Goal: Use online tool/utility: Utilize a website feature to perform a specific function

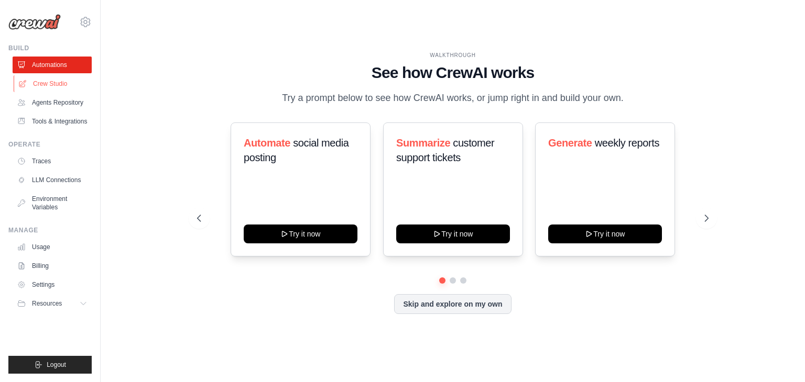
click at [49, 86] on link "Crew Studio" at bounding box center [53, 83] width 79 height 17
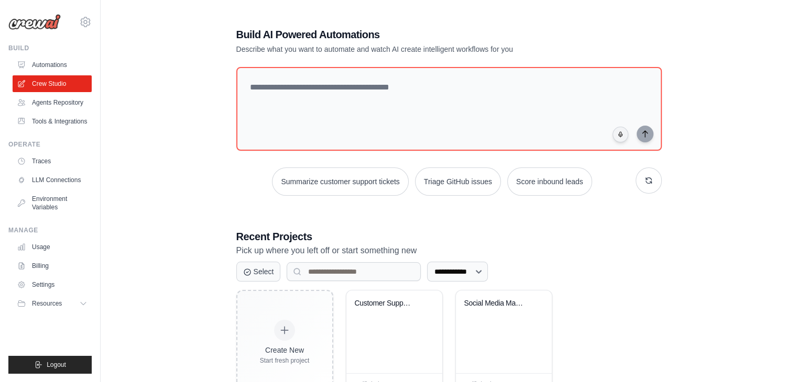
scroll to position [39, 0]
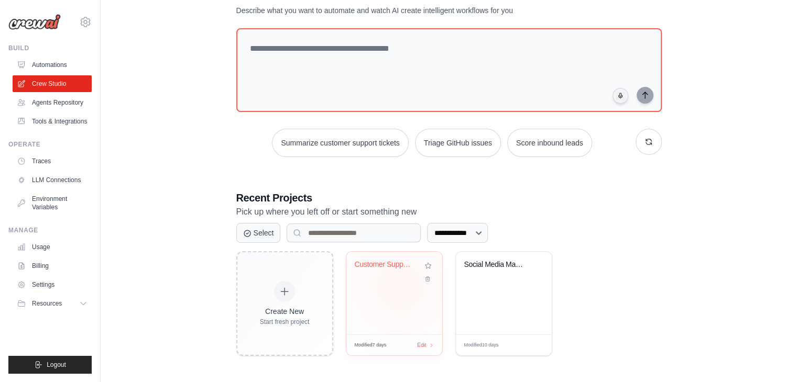
click at [400, 285] on div "Customer Support Ticket Automation" at bounding box center [394, 293] width 96 height 83
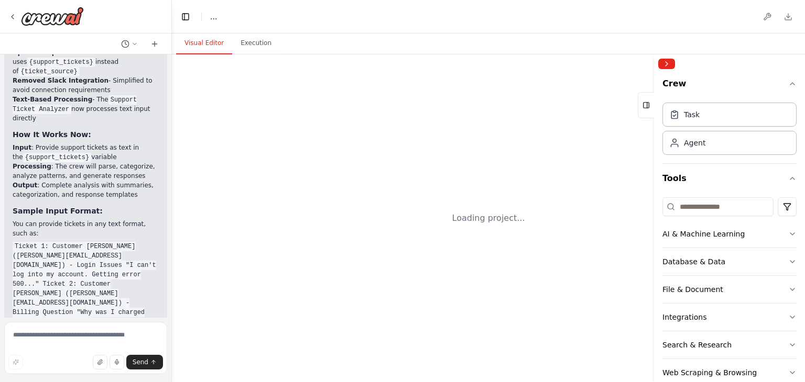
scroll to position [2323, 0]
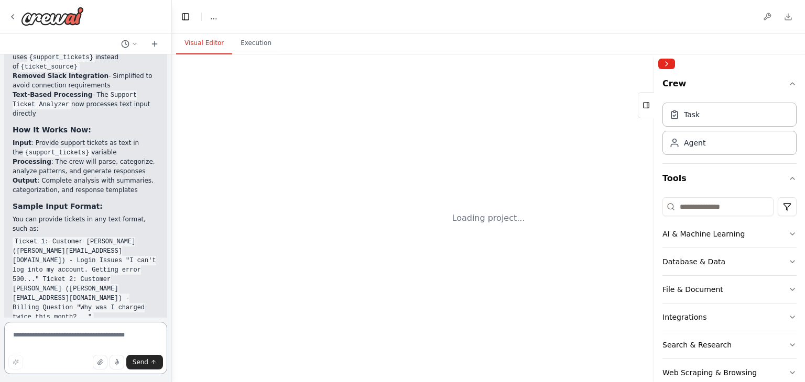
click at [67, 340] on textarea at bounding box center [85, 348] width 163 height 52
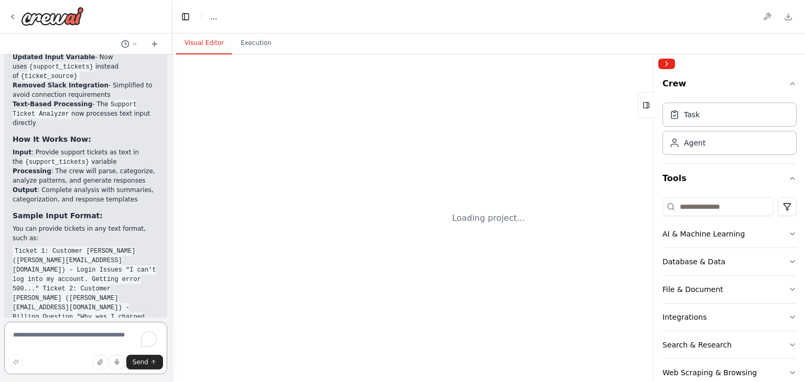
scroll to position [2332, 0]
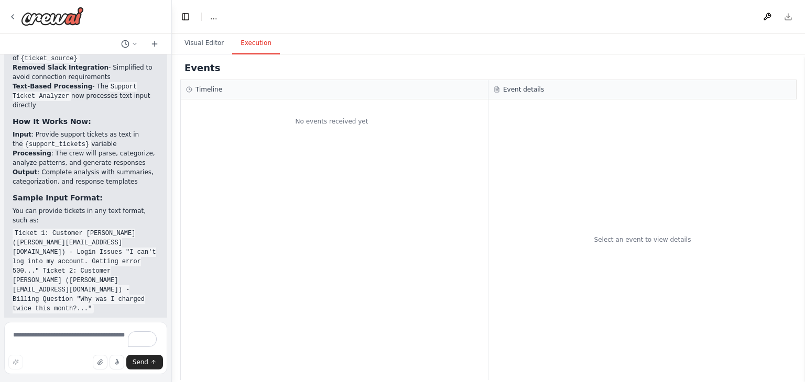
click at [251, 40] on button "Execution" at bounding box center [256, 43] width 48 height 22
click at [199, 45] on button "Visual Editor" at bounding box center [204, 43] width 56 height 22
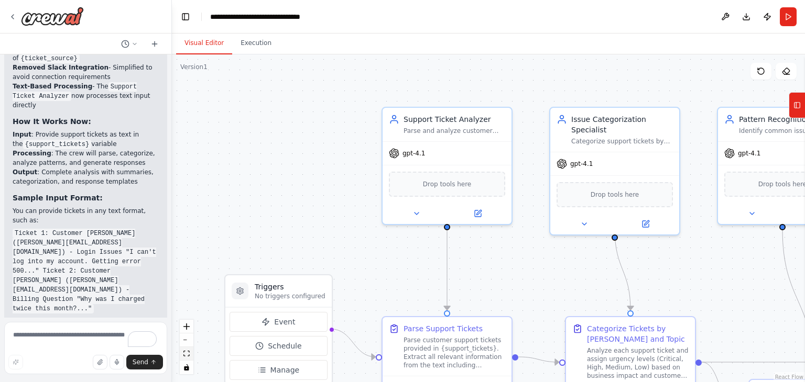
click at [184, 353] on icon "fit view" at bounding box center [186, 354] width 6 height 6
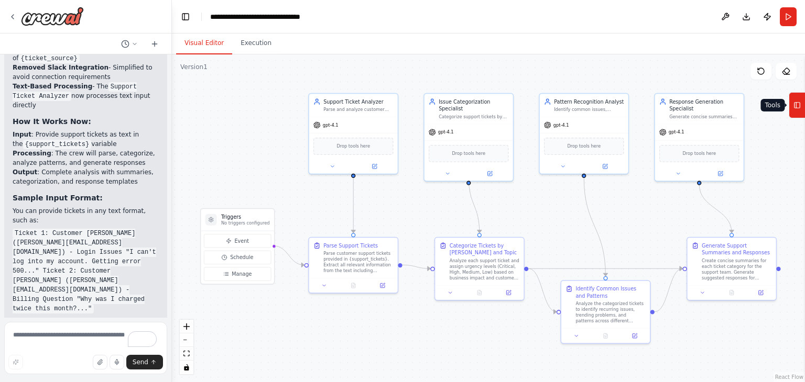
click at [799, 107] on icon at bounding box center [796, 105] width 7 height 17
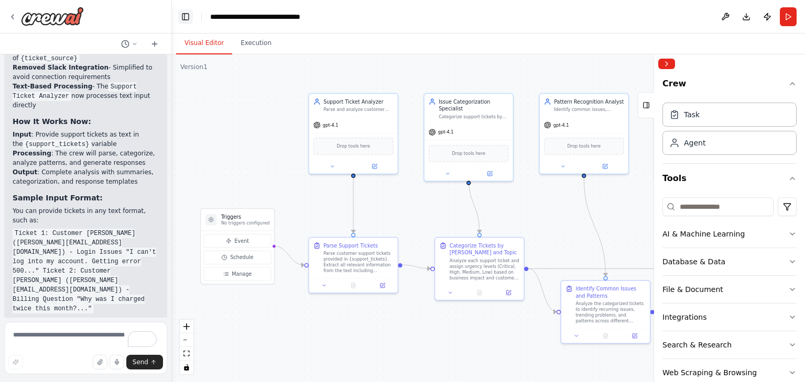
click at [187, 17] on button "Toggle Left Sidebar" at bounding box center [185, 16] width 15 height 15
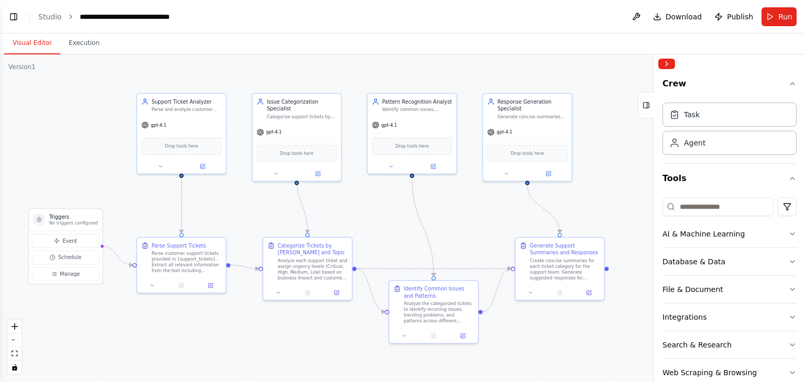
click at [437, 45] on div "Visual Editor Execution" at bounding box center [402, 44] width 805 height 21
click at [423, 48] on div "Visual Editor Execution" at bounding box center [402, 44] width 805 height 21
click at [400, 46] on div "Visual Editor Execution" at bounding box center [402, 44] width 805 height 21
click at [157, 164] on icon at bounding box center [160, 165] width 6 height 6
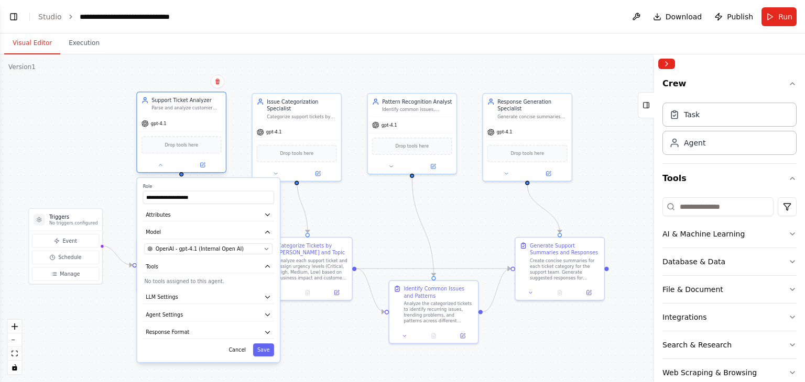
click at [179, 117] on div "gpt-4.1" at bounding box center [181, 124] width 89 height 16
click at [274, 55] on div ".deletable-edge-delete-btn { width: 20px; height: 20px; border: 0px solid #ffff…" at bounding box center [402, 218] width 805 height 328
click at [241, 348] on button "Cancel" at bounding box center [237, 350] width 26 height 13
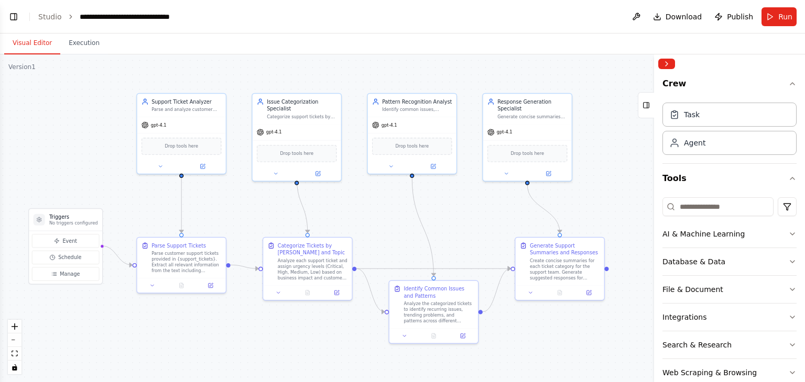
click at [246, 45] on div "Visual Editor Execution" at bounding box center [402, 44] width 805 height 21
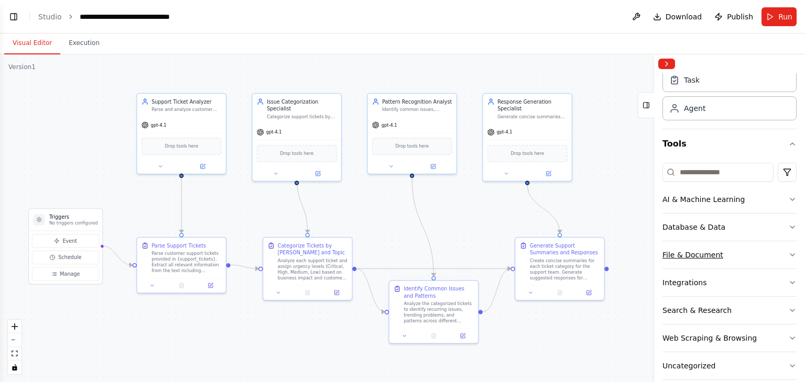
scroll to position [48, 0]
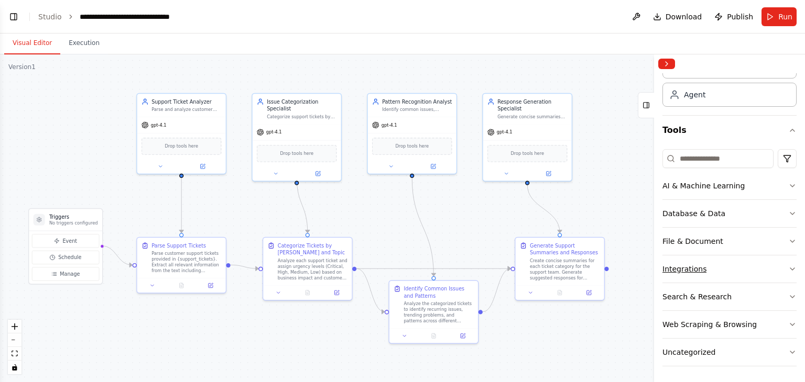
click at [737, 267] on button "Integrations" at bounding box center [729, 269] width 134 height 27
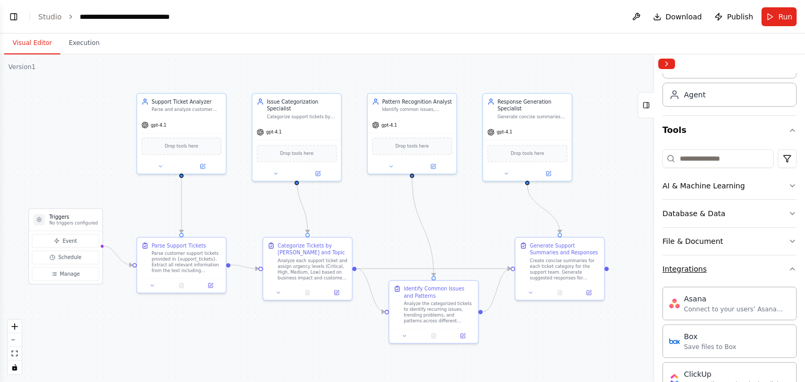
click at [737, 268] on button "Integrations" at bounding box center [729, 269] width 134 height 27
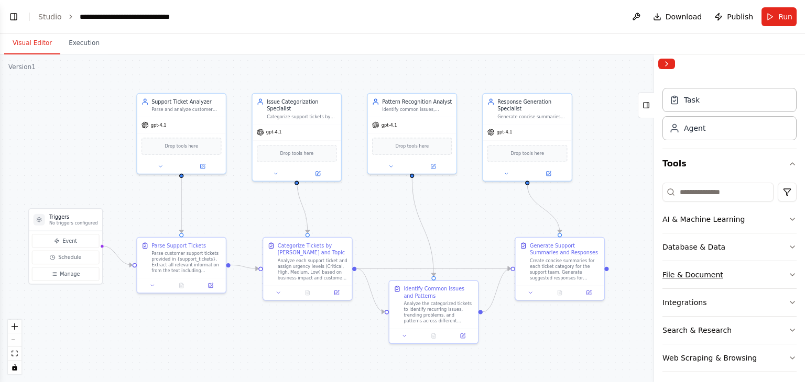
scroll to position [0, 0]
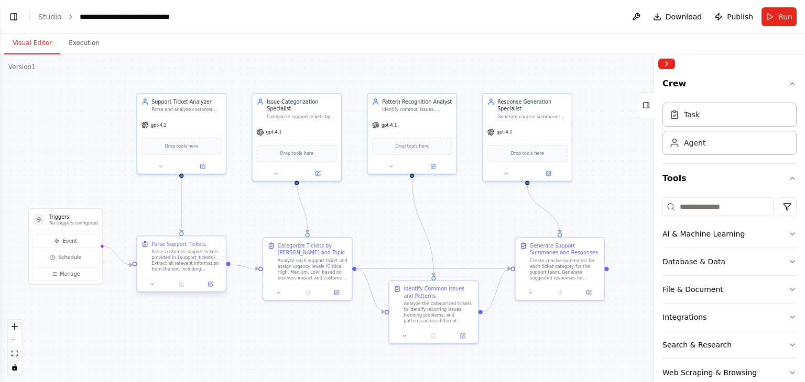
click at [172, 260] on div "Parse customer support tickets provided in {support_tickets}. Extract all relev…" at bounding box center [186, 260] width 70 height 23
click at [312, 275] on div "Analyze each support ticket and assign urgency levels (Critical, High, Medium, …" at bounding box center [309, 268] width 70 height 23
click at [270, 213] on div ".deletable-edge-delete-btn { width: 20px; height: 20px; border: 0px solid #ffff…" at bounding box center [402, 218] width 805 height 328
click at [302, 273] on div "Analyze each support ticket and assign urgency levels (Critical, High, Medium, …" at bounding box center [309, 268] width 70 height 23
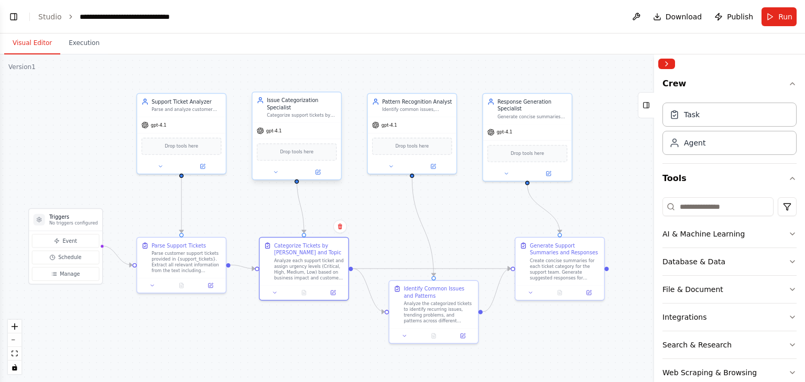
click at [295, 123] on div "gpt-4.1" at bounding box center [297, 131] width 89 height 16
click at [256, 75] on div ".deletable-edge-delete-btn { width: 20px; height: 20px; border: 0px solid #ffff…" at bounding box center [402, 218] width 805 height 328
click at [82, 47] on button "Execution" at bounding box center [84, 43] width 48 height 22
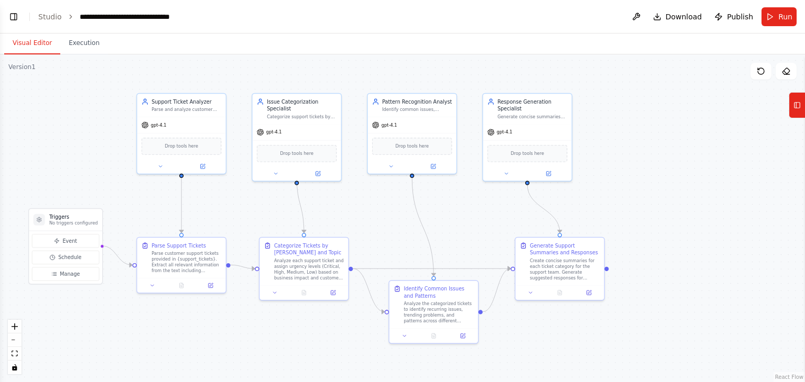
click at [21, 42] on button "Visual Editor" at bounding box center [32, 43] width 56 height 22
click at [801, 107] on icon at bounding box center [796, 105] width 7 height 17
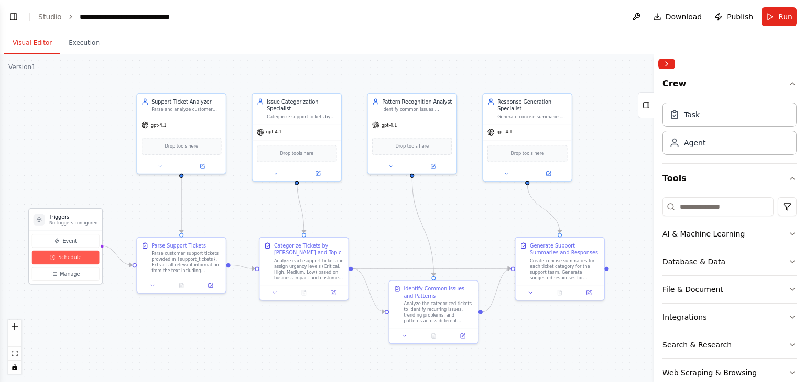
click at [65, 258] on span "Schedule" at bounding box center [69, 257] width 23 height 7
select select "******"
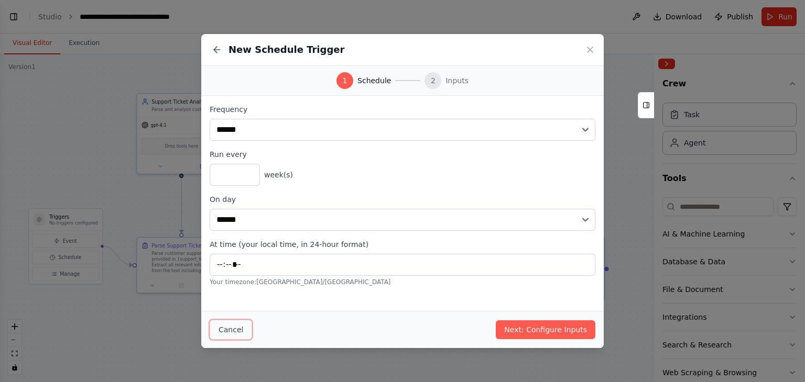
click at [233, 336] on button "Cancel" at bounding box center [231, 330] width 42 height 20
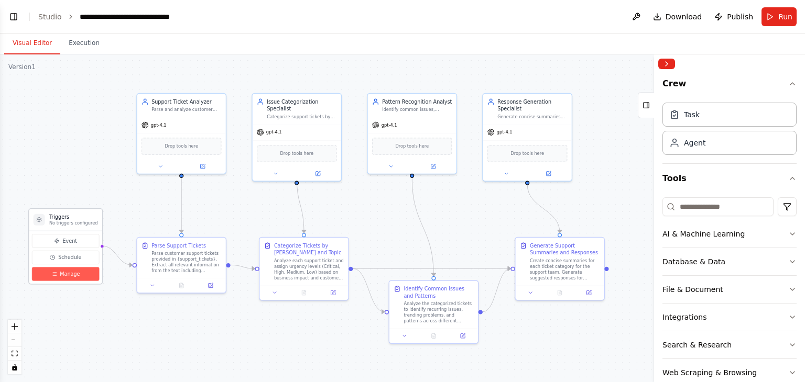
click at [67, 279] on button "Manage" at bounding box center [65, 275] width 67 height 14
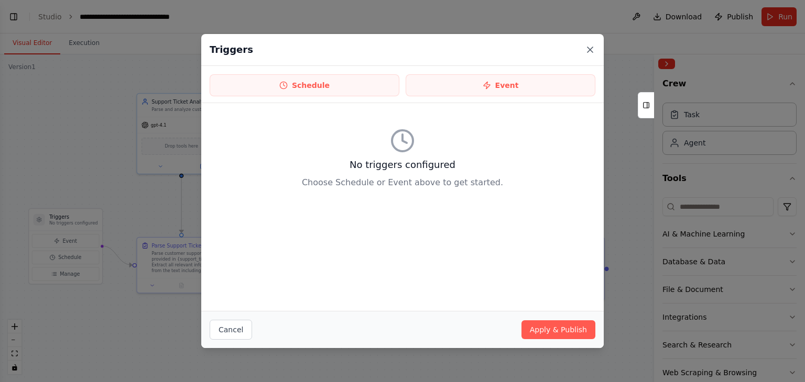
click at [588, 52] on icon at bounding box center [590, 50] width 10 height 10
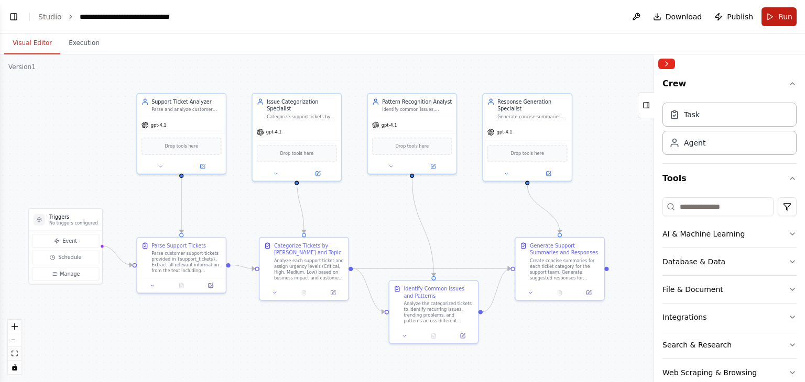
click at [784, 18] on span "Run" at bounding box center [785, 17] width 14 height 10
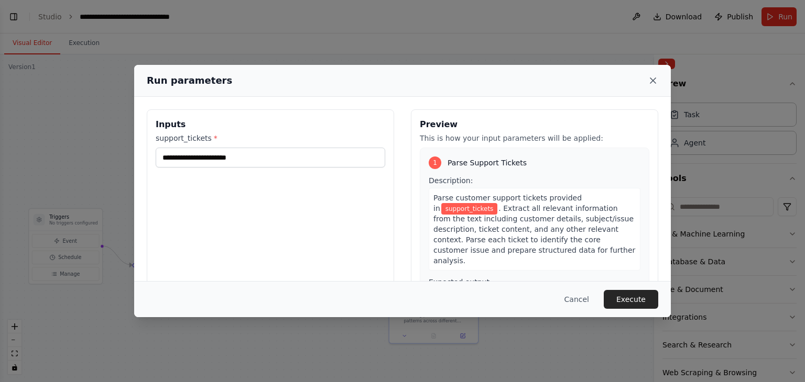
click at [650, 79] on icon at bounding box center [653, 80] width 10 height 10
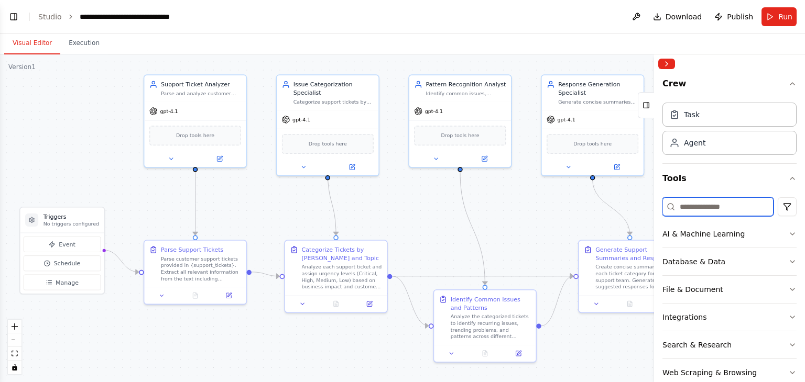
click at [700, 204] on input at bounding box center [717, 207] width 111 height 19
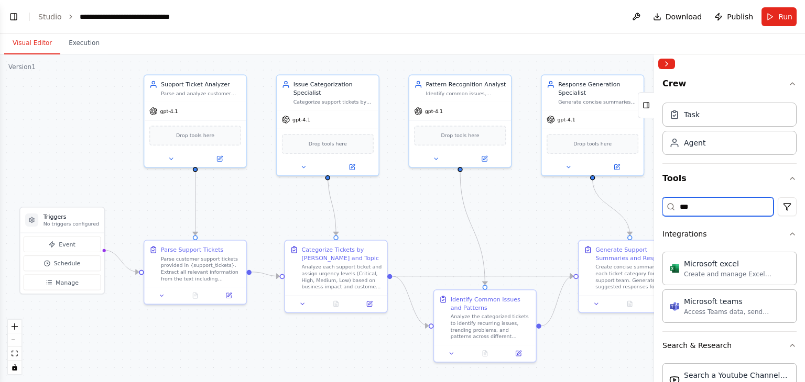
type input "****"
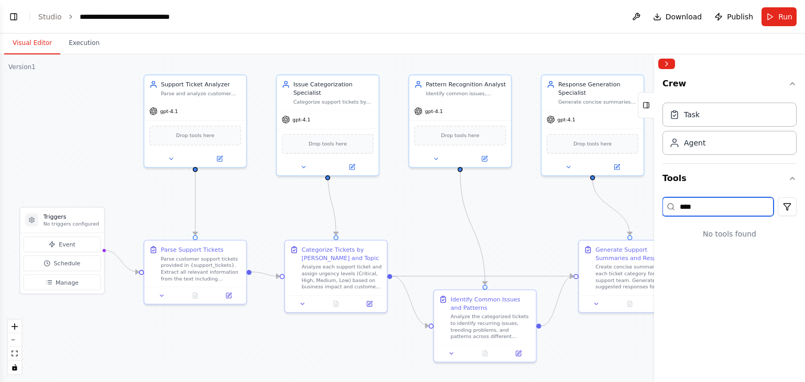
click at [700, 204] on input "****" at bounding box center [717, 207] width 111 height 19
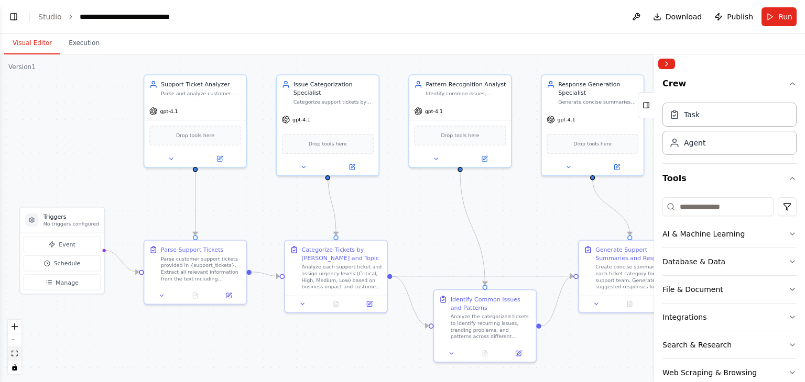
click at [19, 354] on button "fit view" at bounding box center [15, 354] width 14 height 14
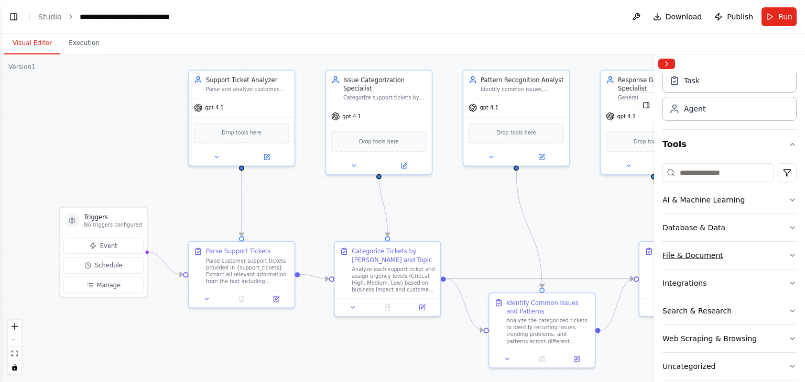
scroll to position [48, 0]
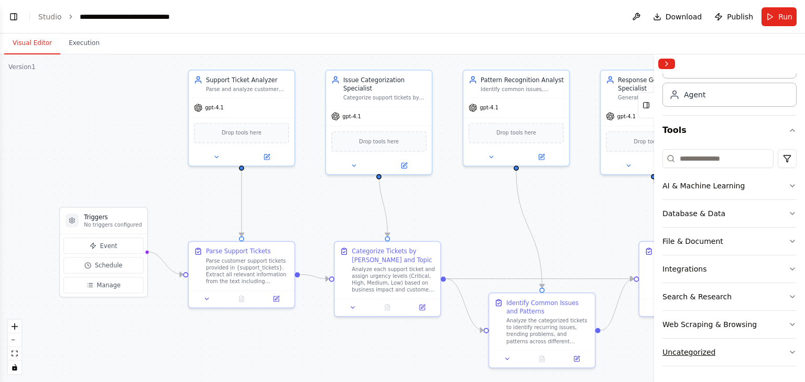
click at [788, 354] on icon "button" at bounding box center [792, 352] width 8 height 8
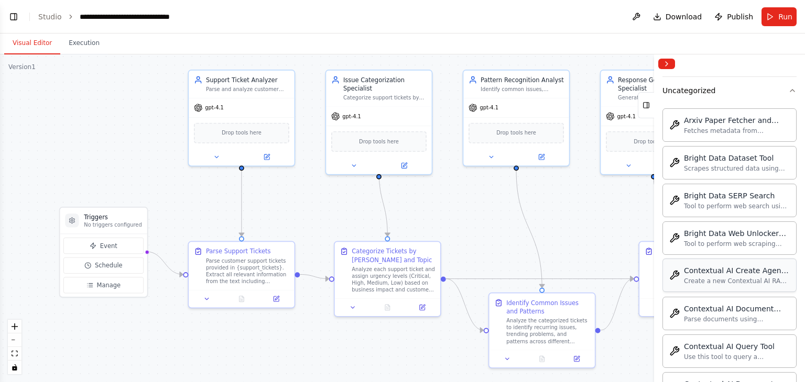
scroll to position [0, 0]
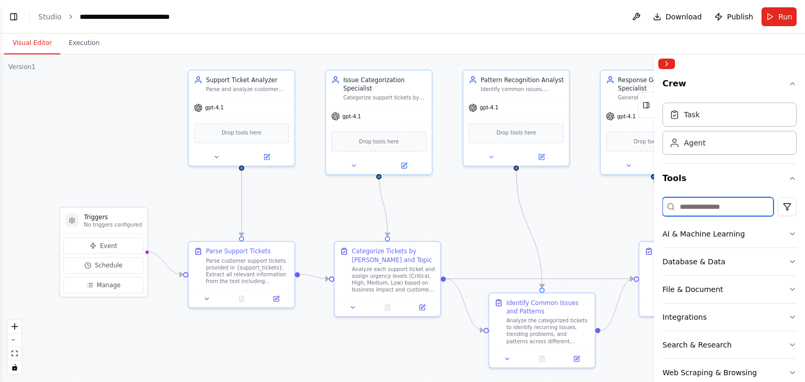
click at [703, 214] on input at bounding box center [717, 207] width 111 height 19
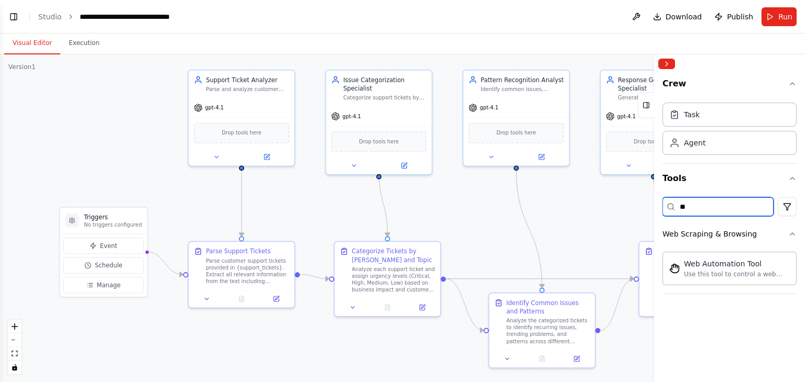
type input "*"
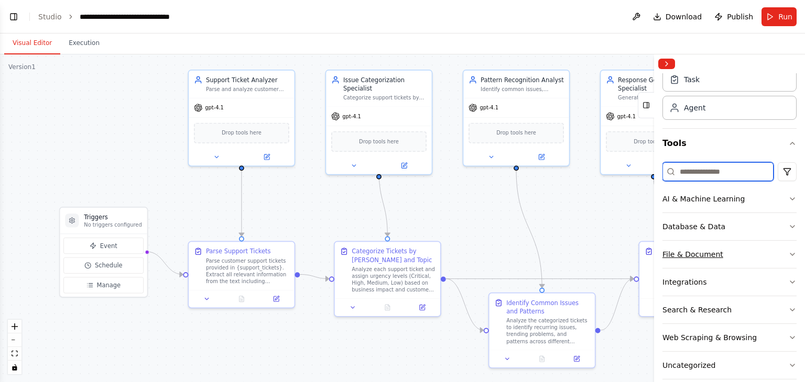
scroll to position [48, 0]
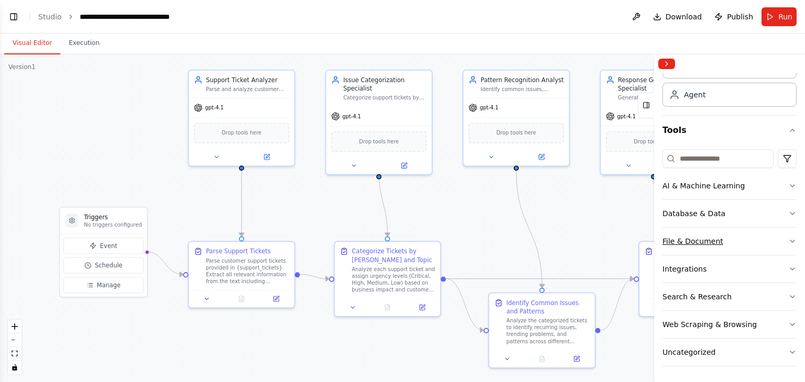
click at [689, 243] on div "File & Document" at bounding box center [692, 241] width 61 height 10
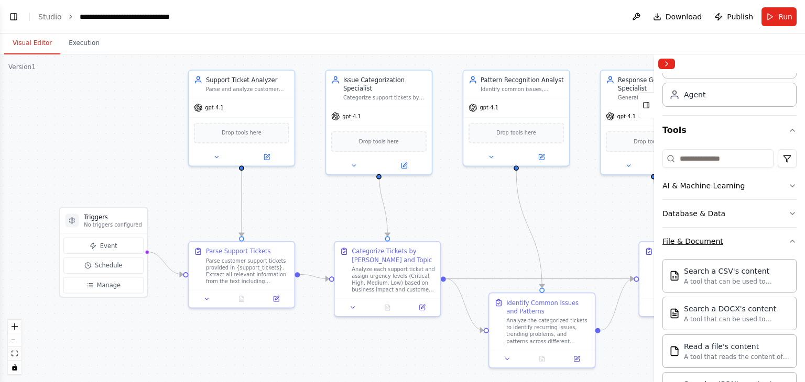
click at [690, 239] on div "File & Document" at bounding box center [692, 241] width 61 height 10
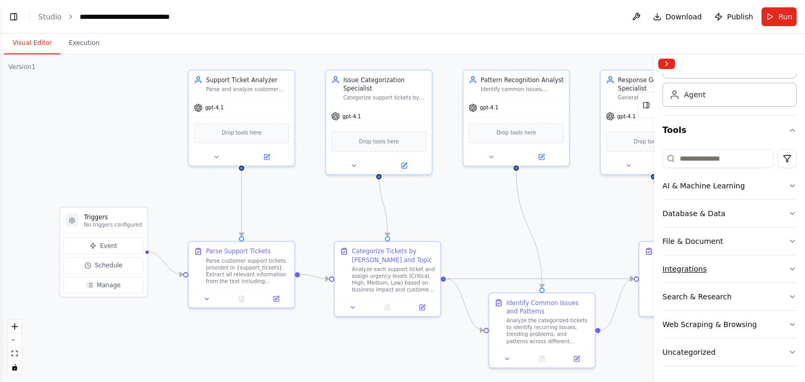
click at [690, 270] on div "Integrations" at bounding box center [684, 269] width 44 height 10
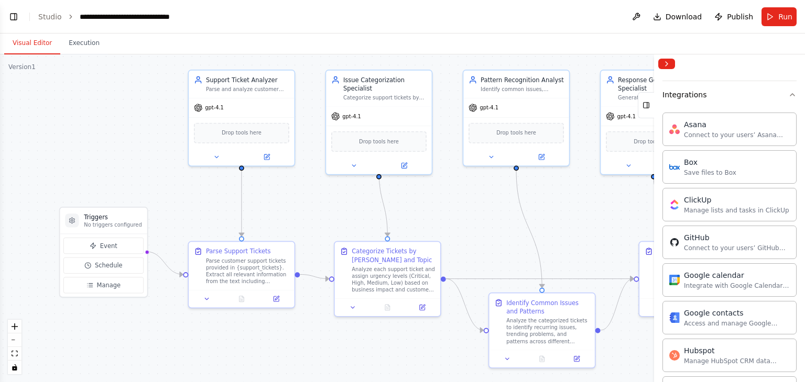
scroll to position [118, 0]
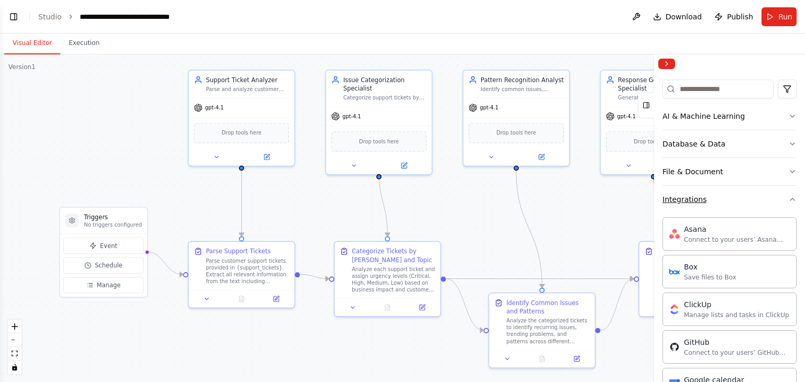
click at [691, 207] on button "Integrations" at bounding box center [729, 199] width 134 height 27
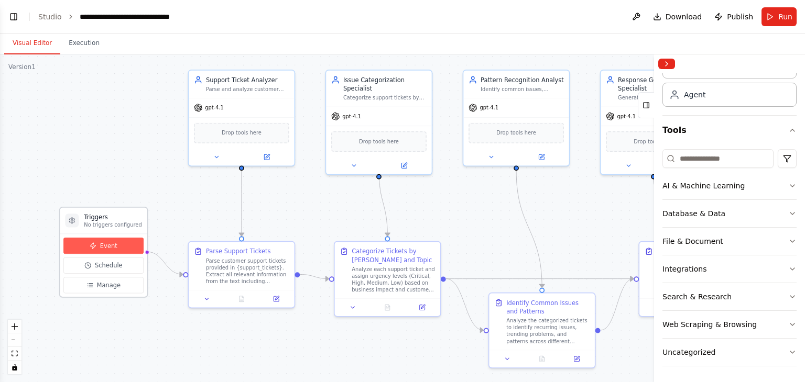
click at [82, 247] on button "Event" at bounding box center [103, 246] width 80 height 16
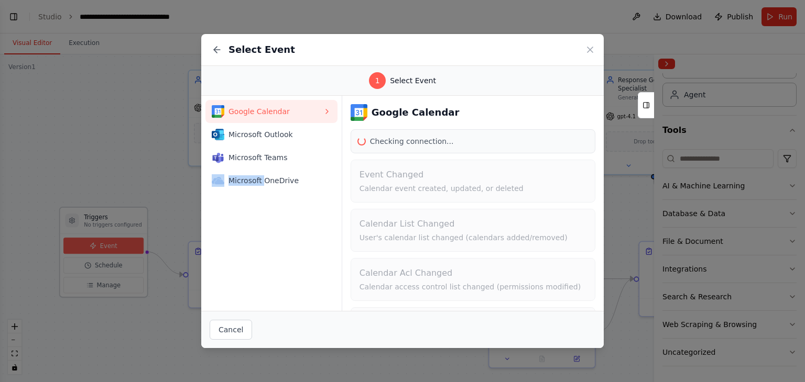
click at [82, 247] on div "Select Event 1 Select Event Google Calendar Microsoft Outlook Microsoft Teams M…" at bounding box center [402, 191] width 805 height 382
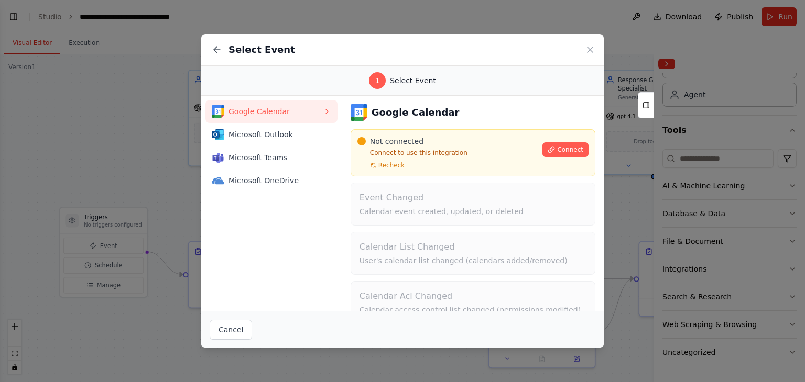
click at [287, 223] on div "Google Calendar Microsoft Outlook Microsoft Teams Microsoft OneDrive" at bounding box center [271, 203] width 141 height 215
click at [232, 332] on button "Cancel" at bounding box center [231, 330] width 42 height 20
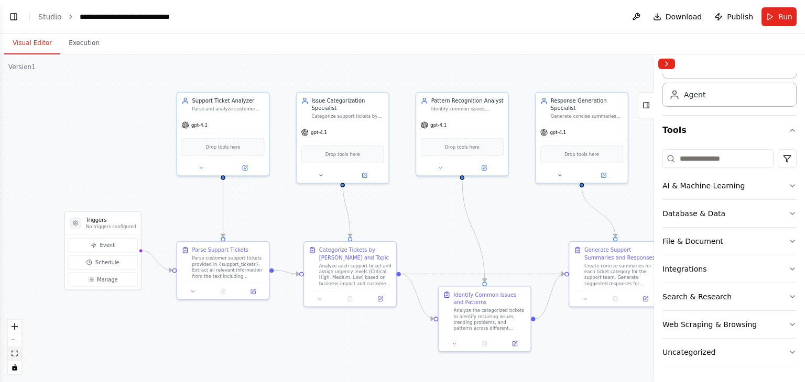
click at [17, 353] on icon "fit view" at bounding box center [15, 354] width 6 height 6
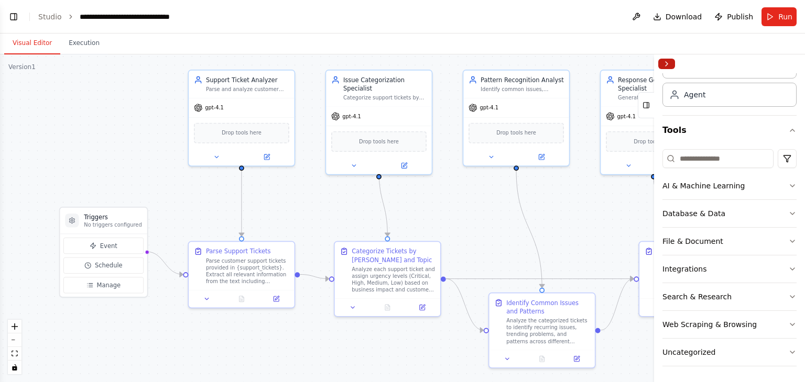
click at [667, 63] on button "Collapse right sidebar" at bounding box center [666, 64] width 17 height 10
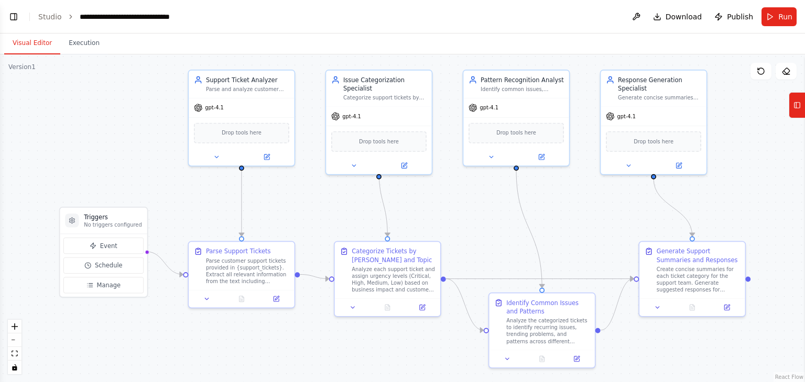
click at [430, 18] on header "**********" at bounding box center [402, 17] width 805 height 34
